Goal: Transaction & Acquisition: Obtain resource

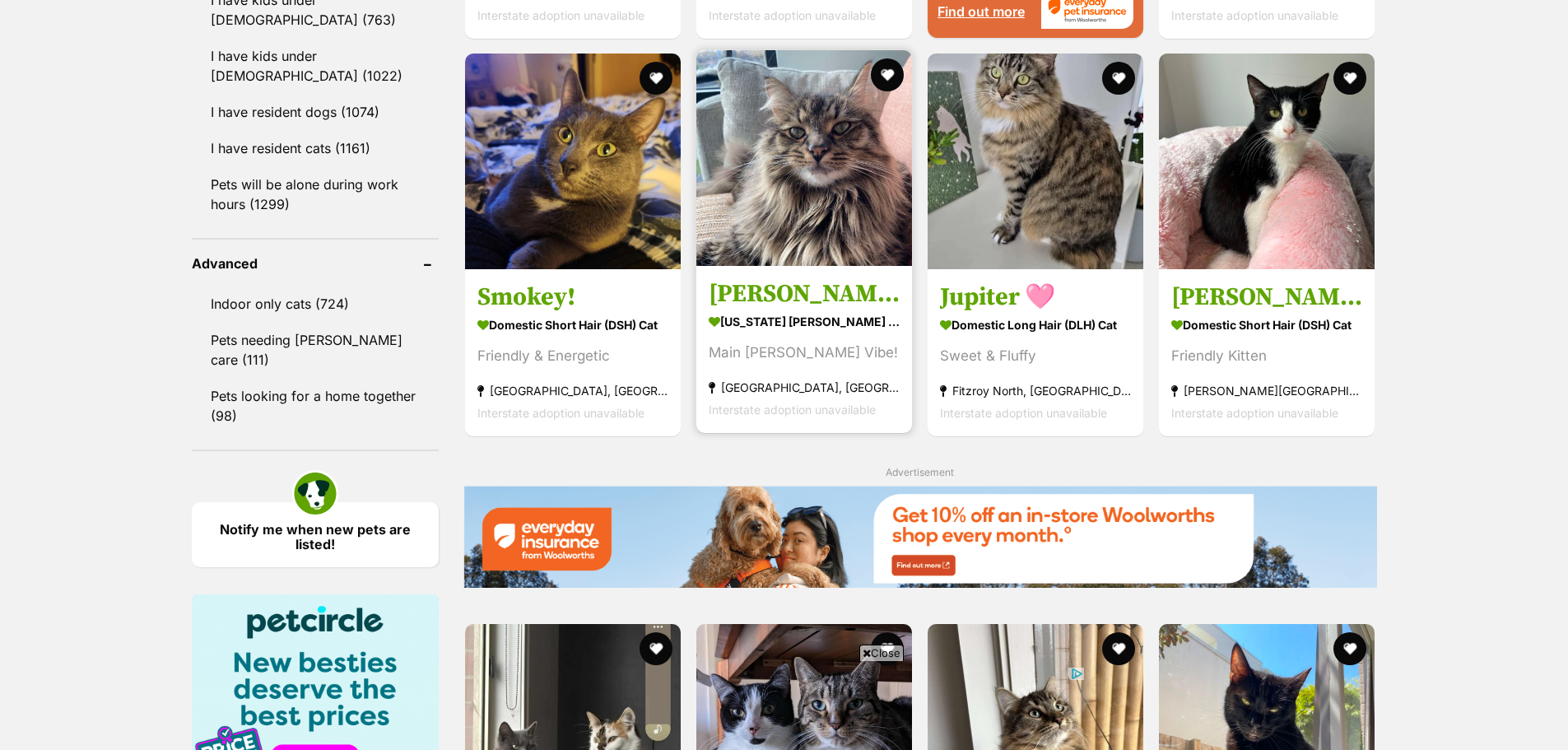
click at [873, 281] on h3 "[PERSON_NAME]" at bounding box center [804, 294] width 191 height 31
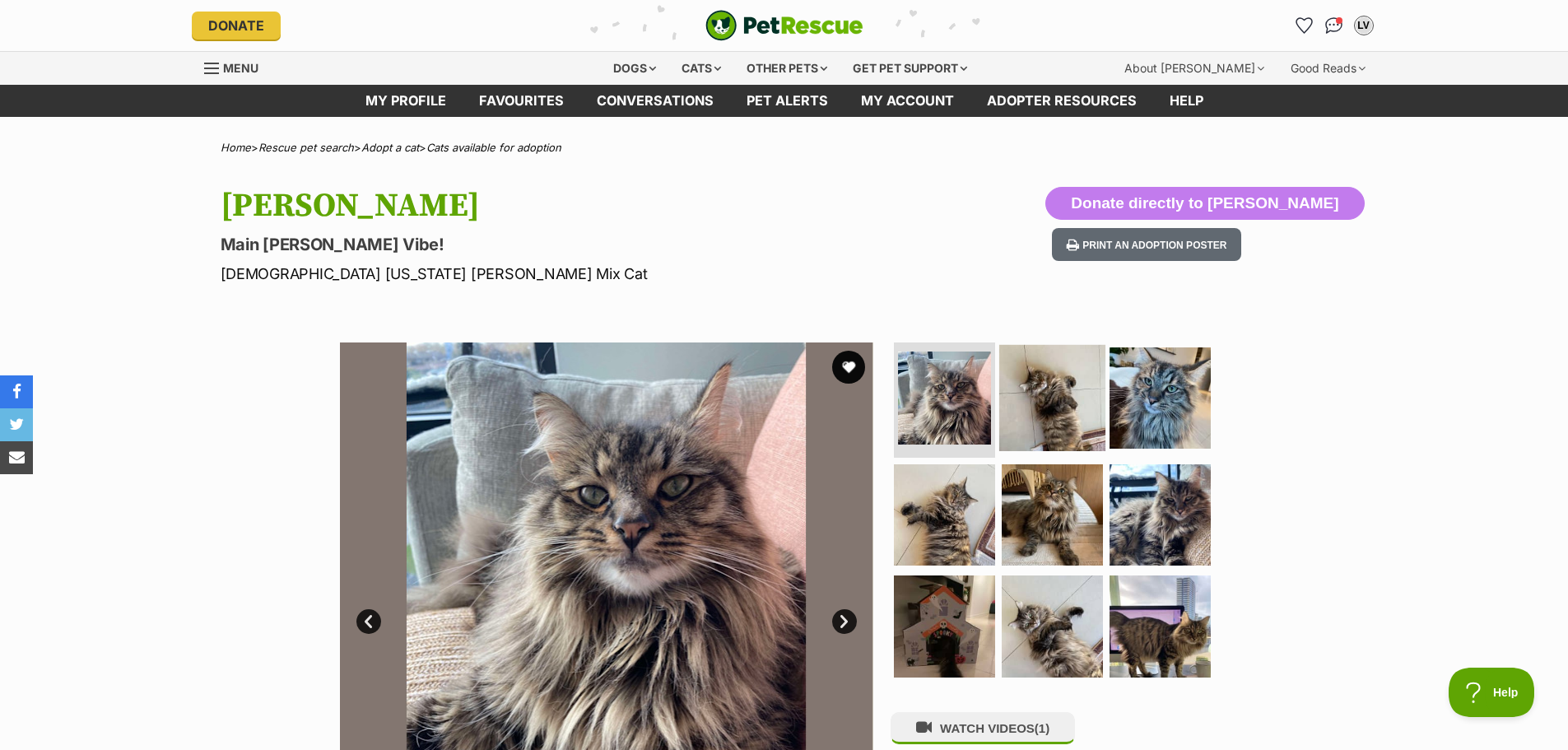
click at [1082, 391] on img at bounding box center [1052, 398] width 106 height 106
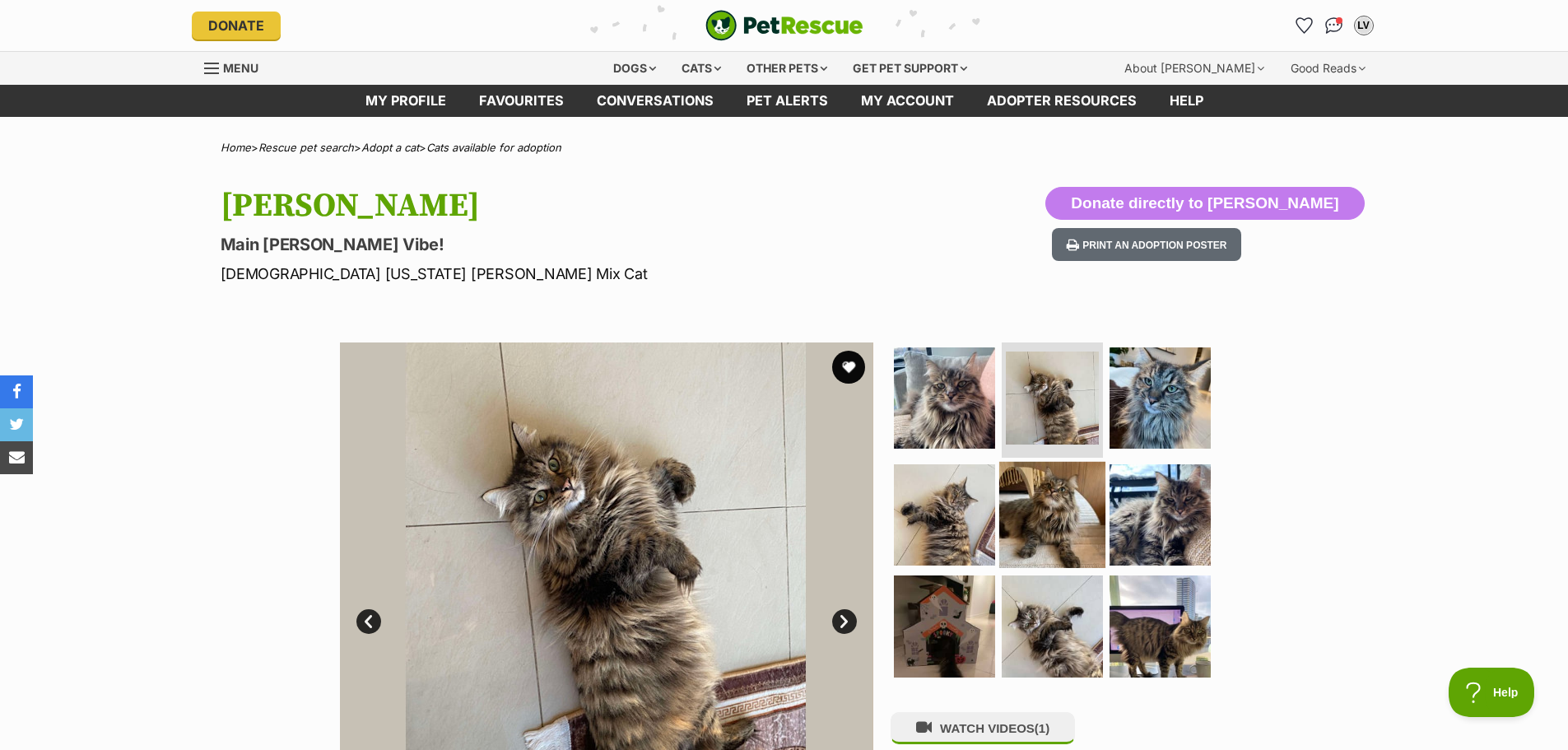
click at [1038, 522] on img at bounding box center [1052, 514] width 106 height 106
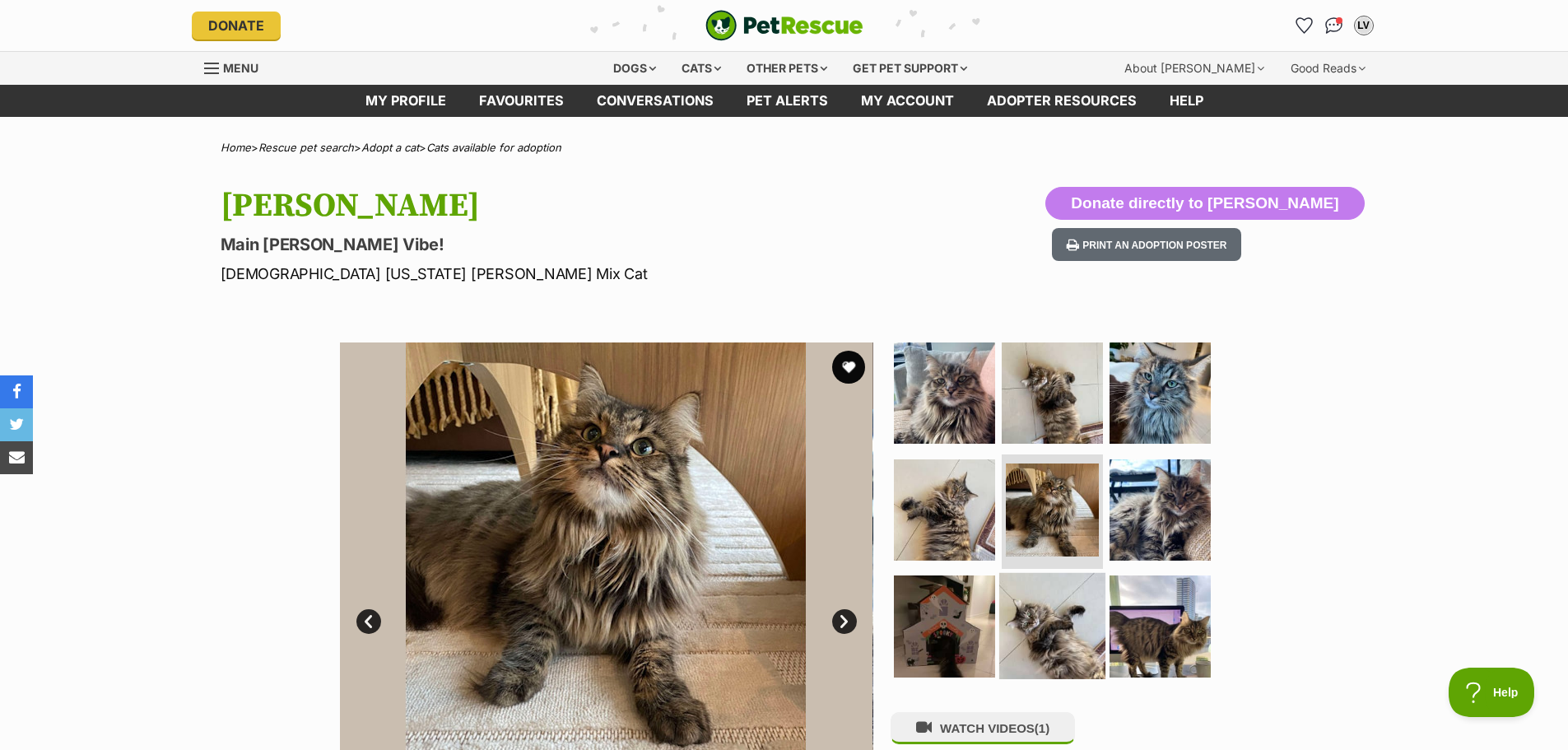
click at [1020, 639] on img at bounding box center [1052, 626] width 106 height 106
